Goal: Find contact information: Find contact information

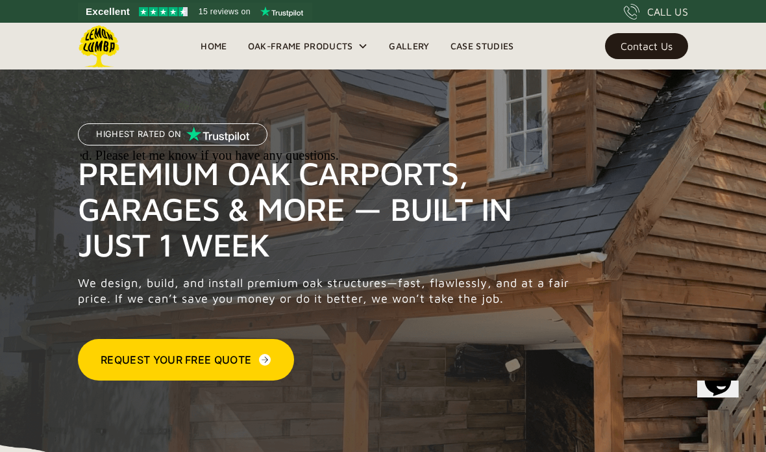
click at [546, 84] on div "Chat attention grabber" at bounding box center [212, 84] width 667 height 0
click at [324, 44] on div "Oak-Frame Products" at bounding box center [300, 46] width 105 height 16
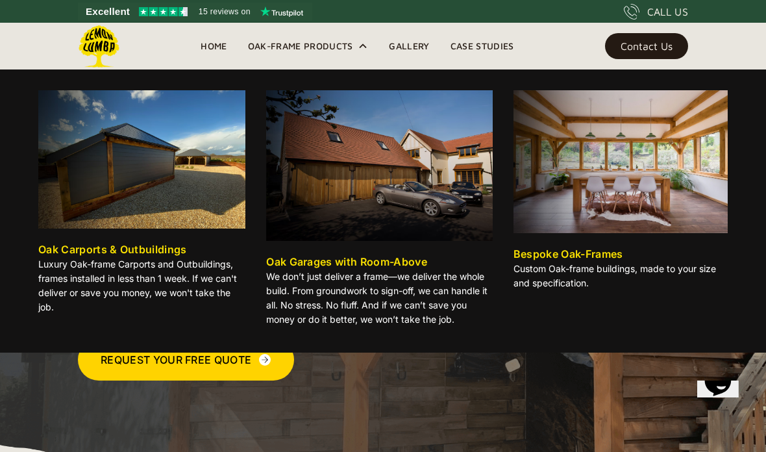
click at [355, 196] on img at bounding box center [379, 165] width 226 height 151
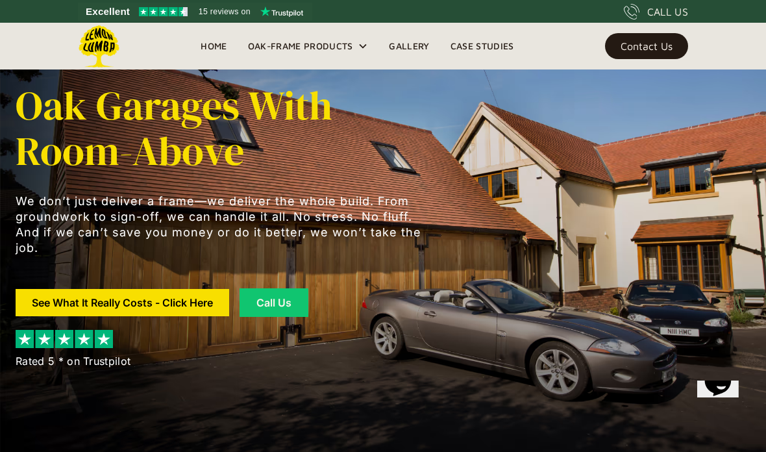
click at [114, 299] on link "See What It Really Costs - Click Here" at bounding box center [123, 302] width 214 height 27
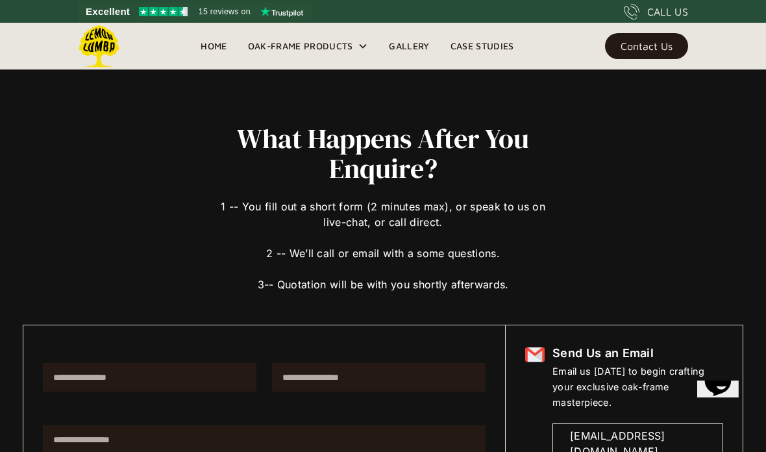
click at [304, 47] on div "Oak-Frame Products" at bounding box center [300, 46] width 105 height 16
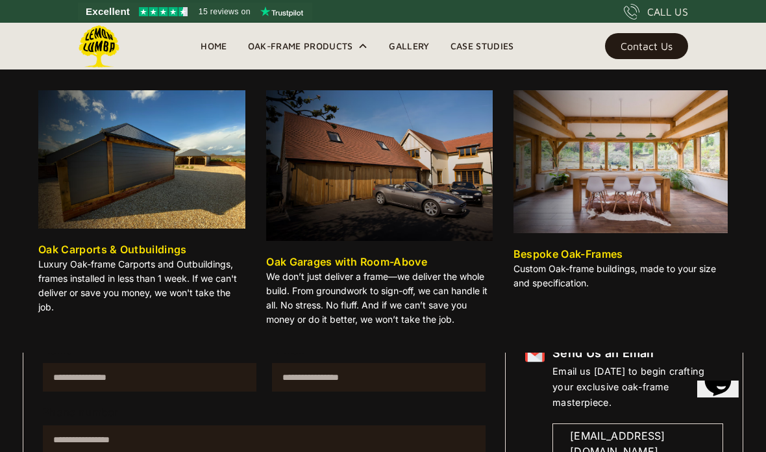
click at [122, 174] on img at bounding box center [141, 159] width 207 height 138
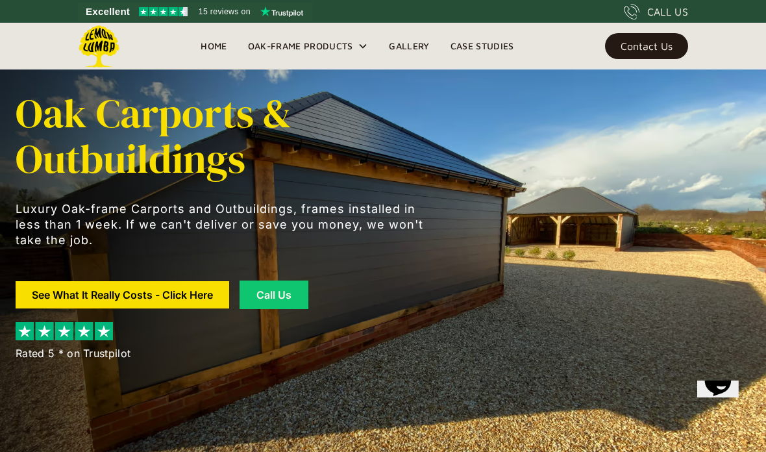
click at [655, 49] on div "Contact Us" at bounding box center [647, 46] width 52 height 9
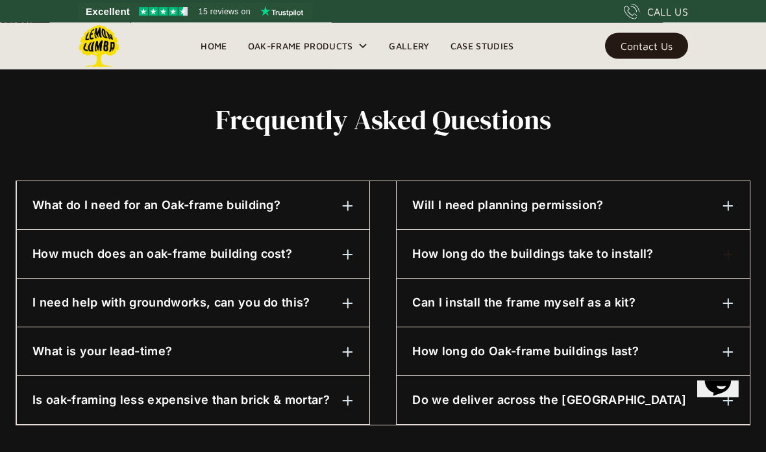
scroll to position [603, 0]
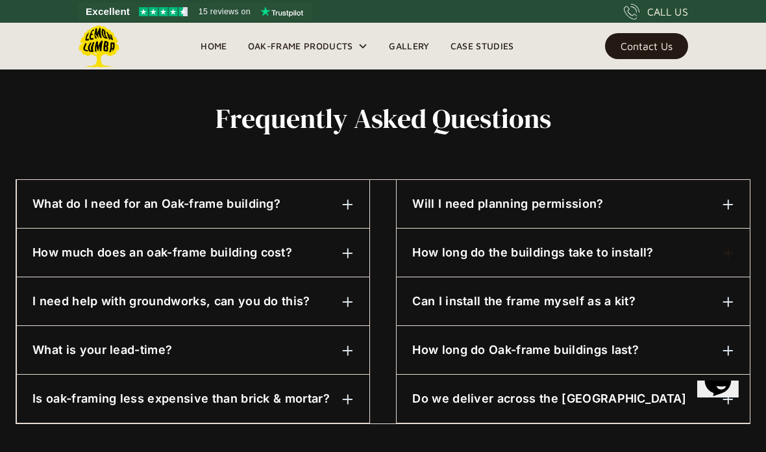
click at [80, 251] on h6 "How much does an oak-frame building cost?" at bounding box center [162, 252] width 260 height 17
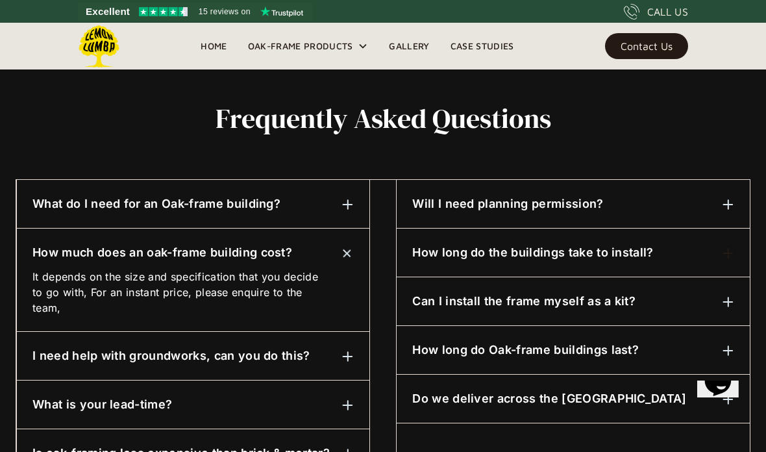
click at [56, 361] on h6 "I need help with groundworks, can you do this?" at bounding box center [171, 356] width 278 height 17
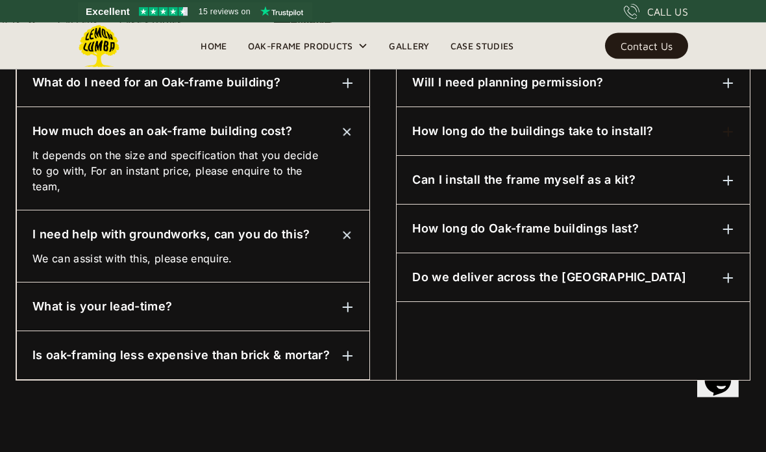
scroll to position [777, 0]
